Goal: Check status: Check status

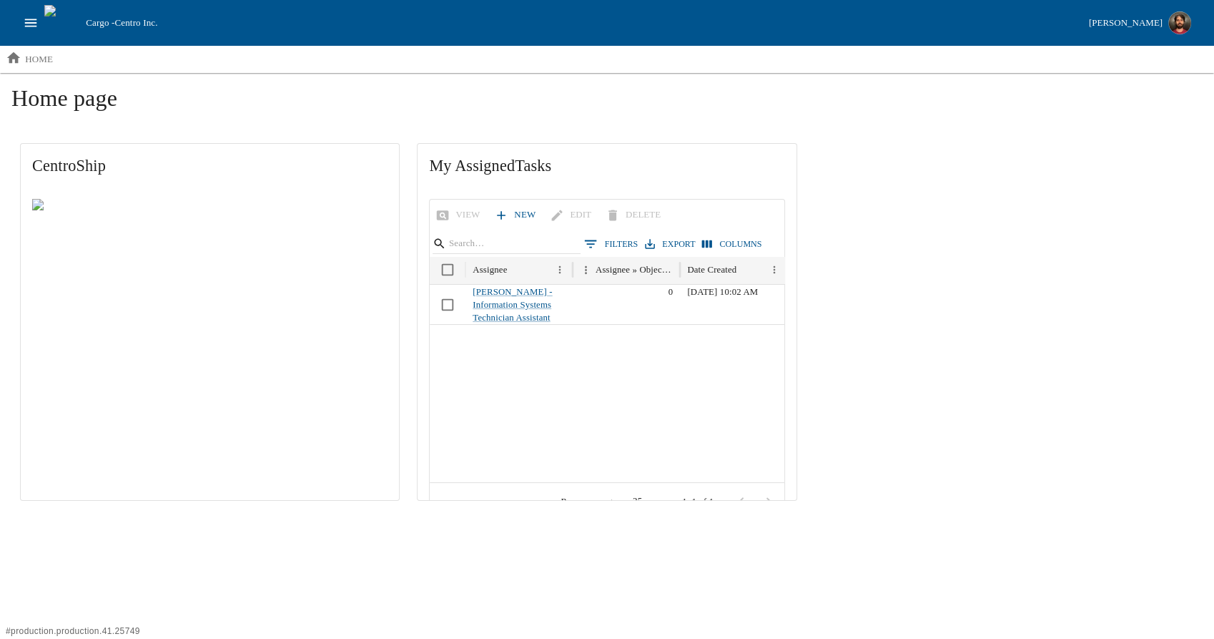
click at [971, 363] on div "CentroShip My Assigned Tasks View New Edit Delete 0 Filters Export Columns Assi…" at bounding box center [607, 321] width 1192 height 375
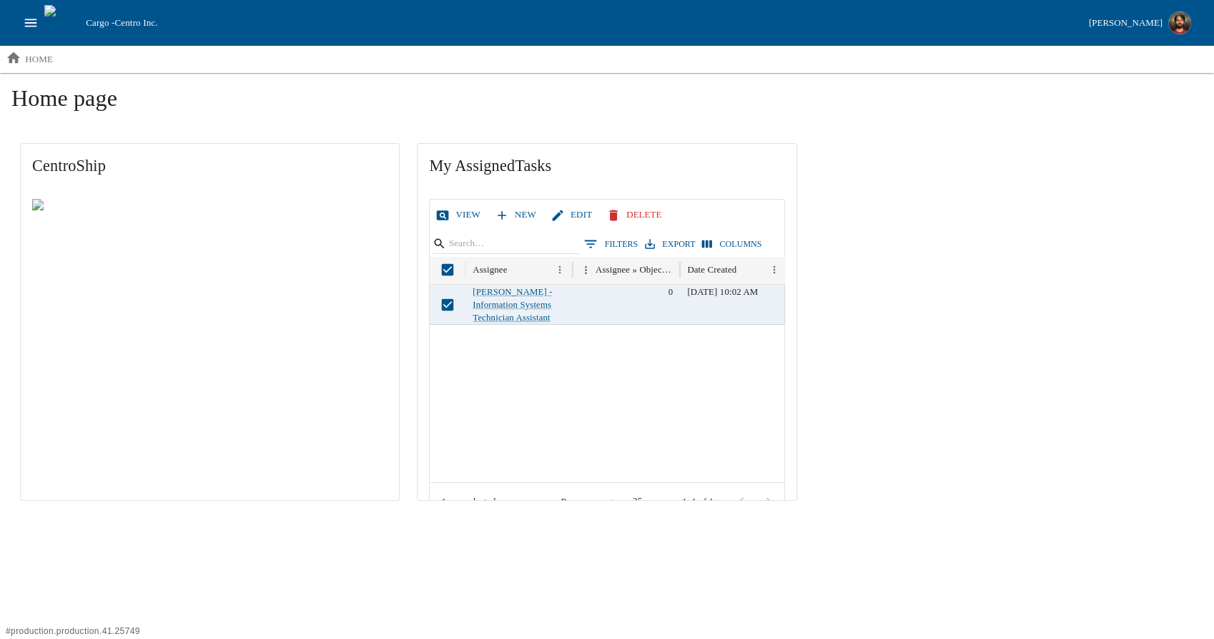
click at [464, 212] on link "View" at bounding box center [460, 214] width 54 height 25
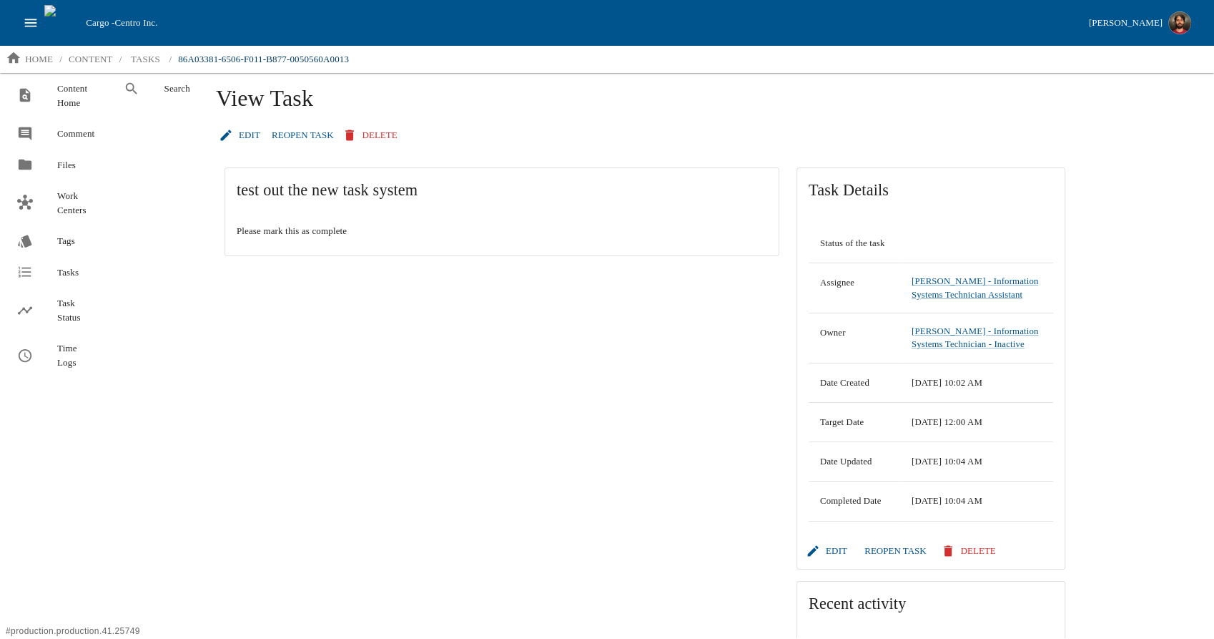
click at [161, 322] on div "Search" at bounding box center [153, 355] width 92 height 565
click at [40, 55] on p "home" at bounding box center [39, 59] width 28 height 14
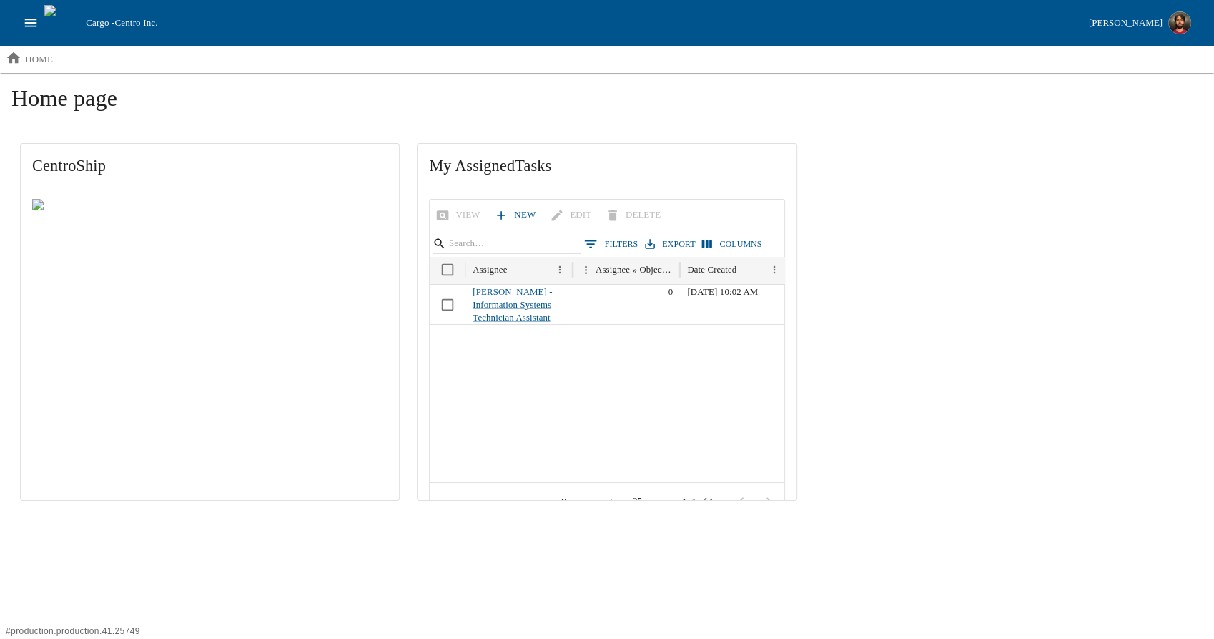
click at [938, 287] on div "CentroShip My Assigned Tasks View New Edit Delete 0 Filters Export Columns Assi…" at bounding box center [607, 321] width 1192 height 375
